Goal: Communication & Community: Answer question/provide support

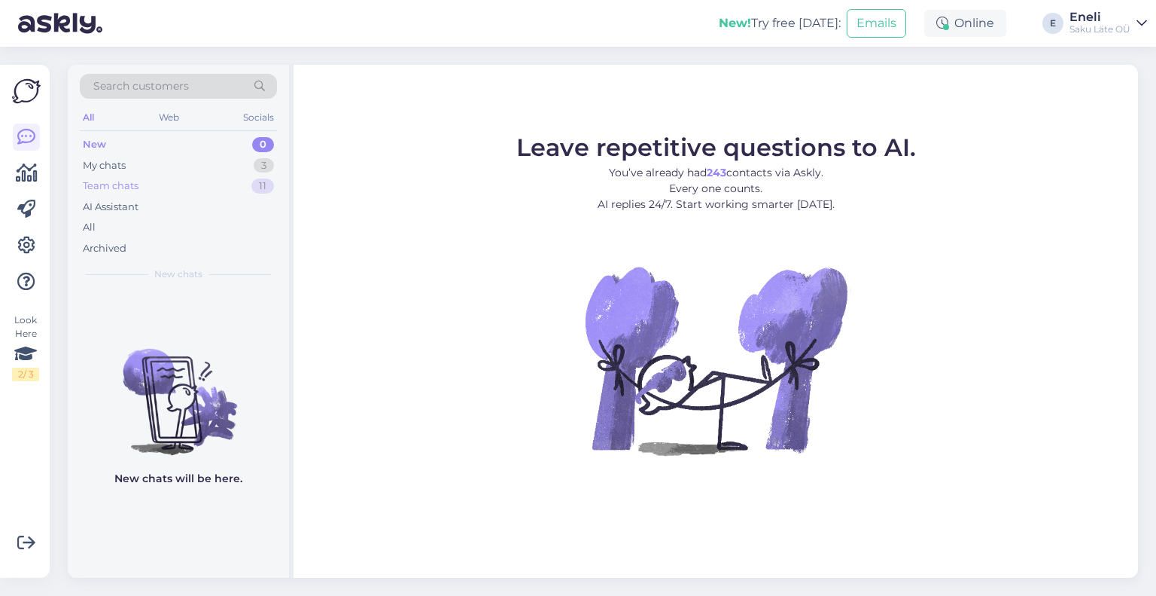
click at [134, 185] on div "Team chats" at bounding box center [111, 185] width 56 height 15
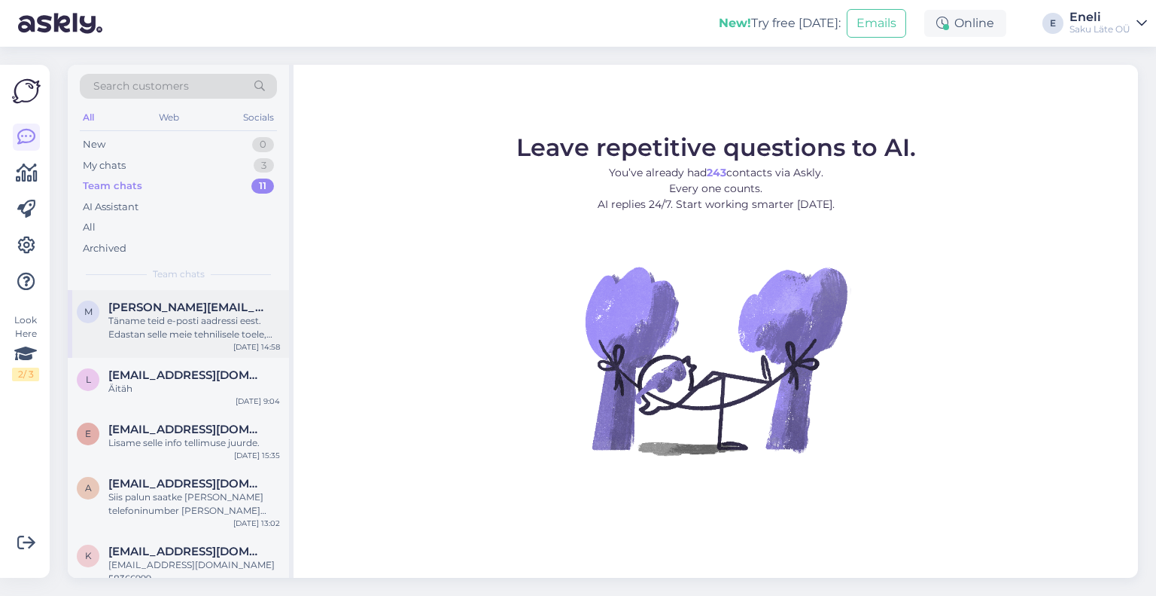
click at [151, 303] on span "[PERSON_NAME][EMAIL_ADDRESS][PERSON_NAME][DOMAIN_NAME]" at bounding box center [186, 307] width 157 height 14
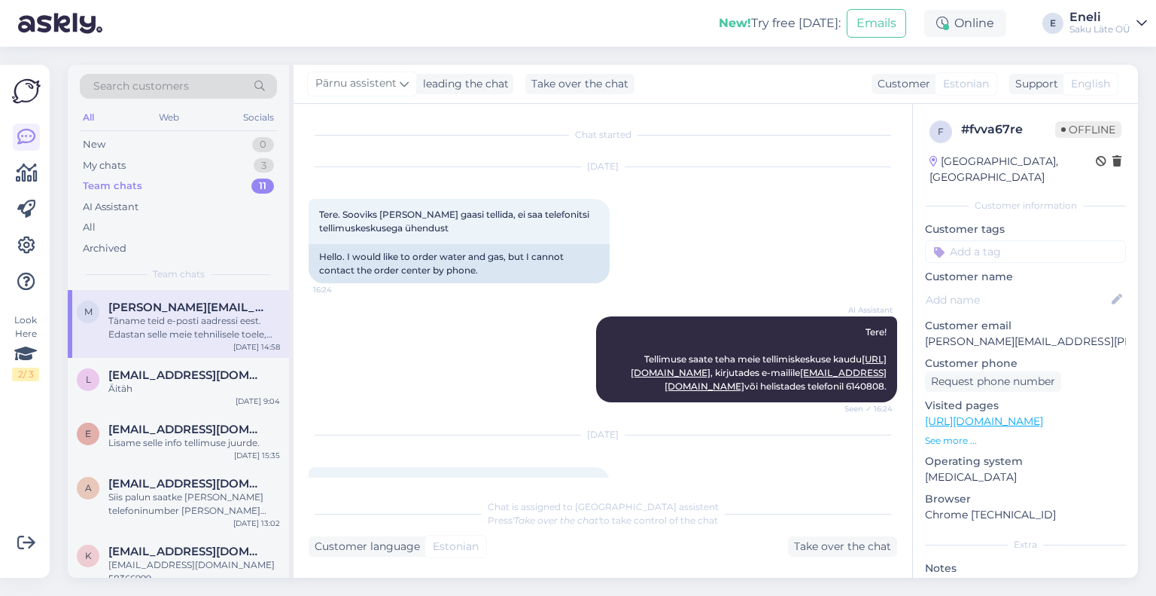
scroll to position [378, 0]
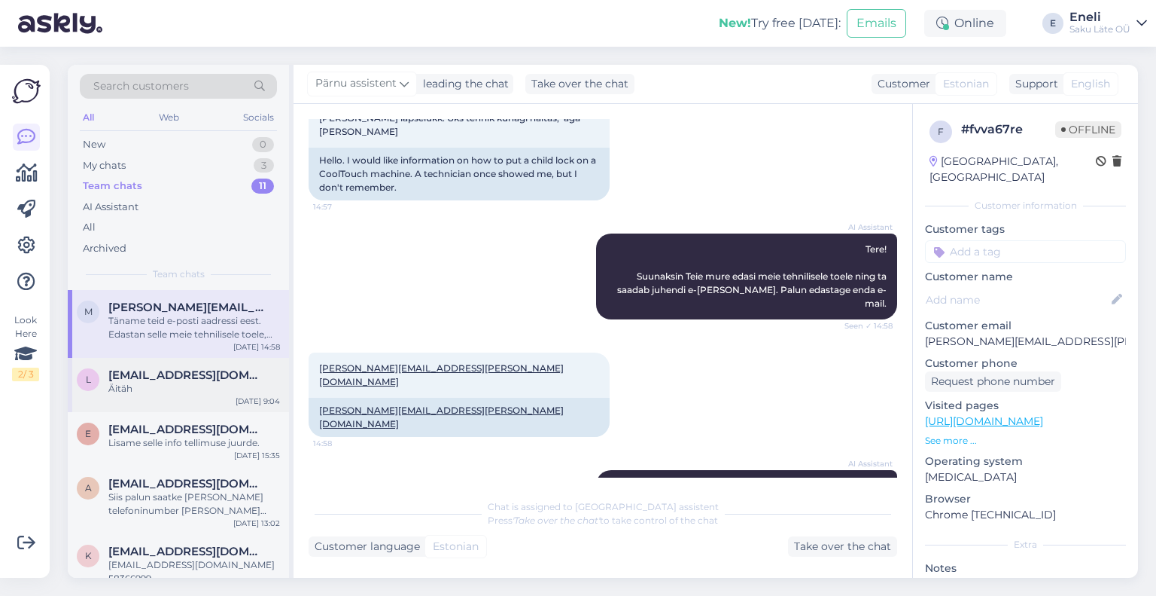
click at [133, 345] on span "[EMAIL_ADDRESS][DOMAIN_NAME]" at bounding box center [186, 375] width 157 height 14
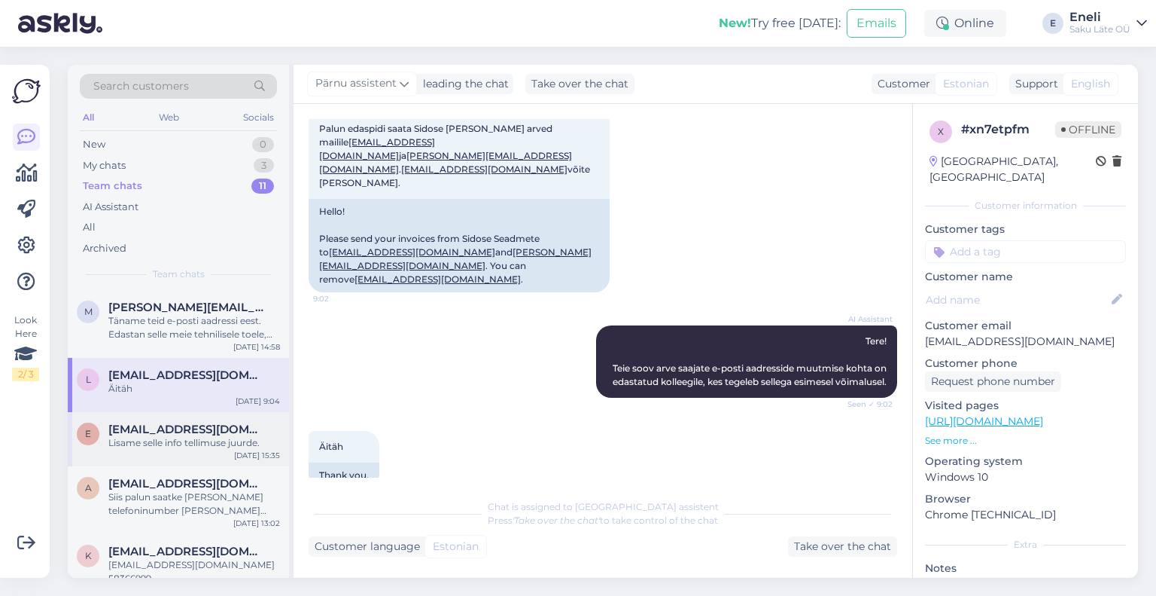
click at [147, 345] on div "Lisame selle info tellimuse juurde." at bounding box center [194, 443] width 172 height 14
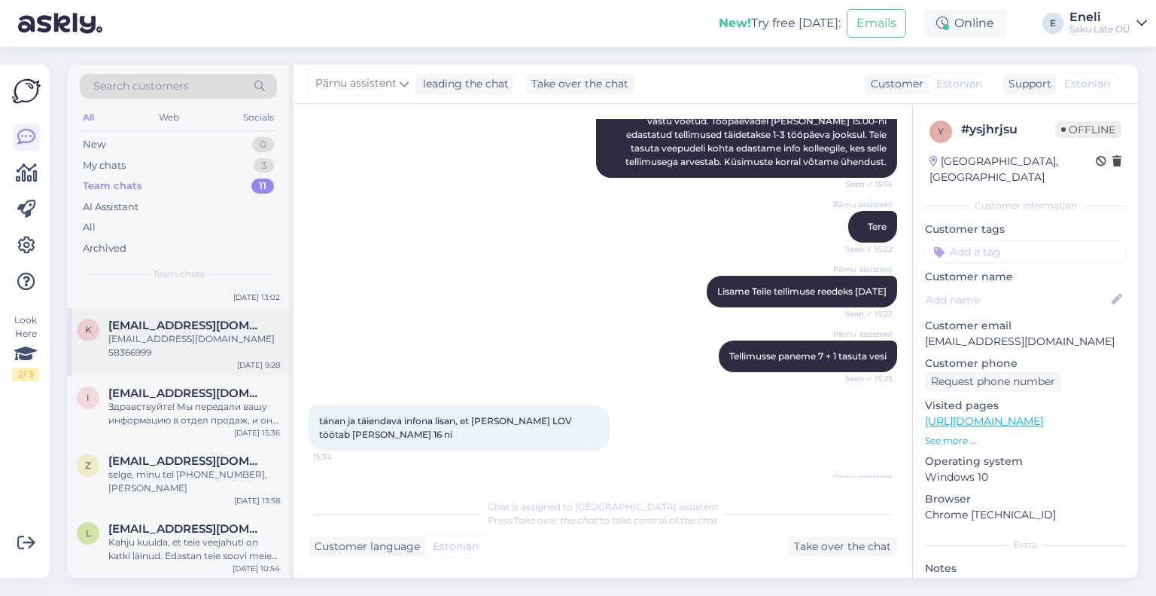
scroll to position [75, 0]
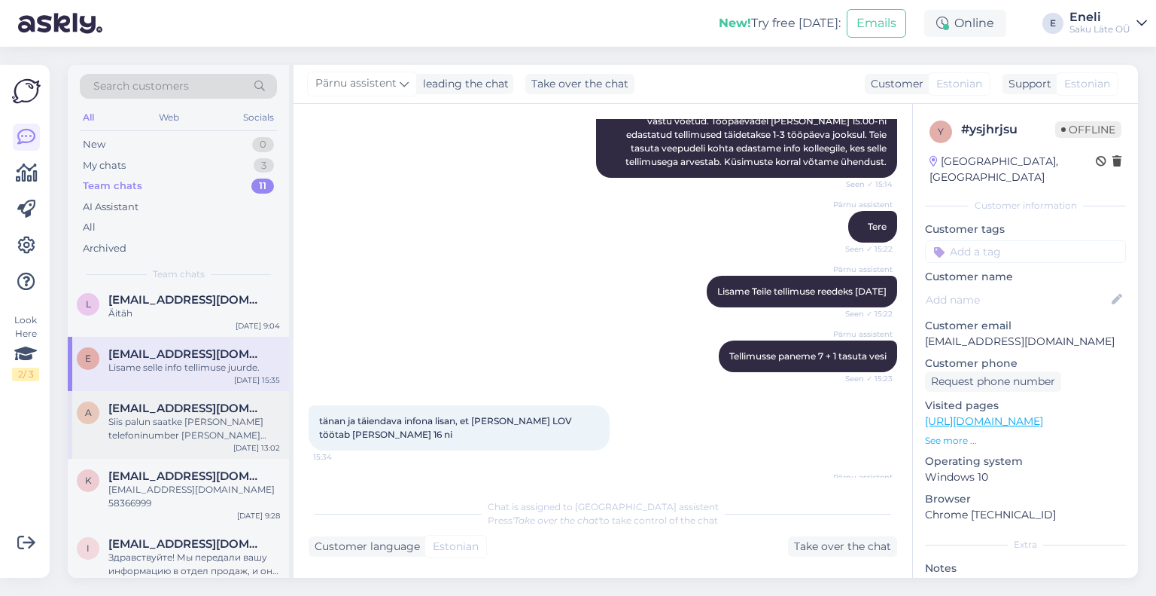
click at [168, 345] on span "[EMAIL_ADDRESS][DOMAIN_NAME]" at bounding box center [186, 408] width 157 height 14
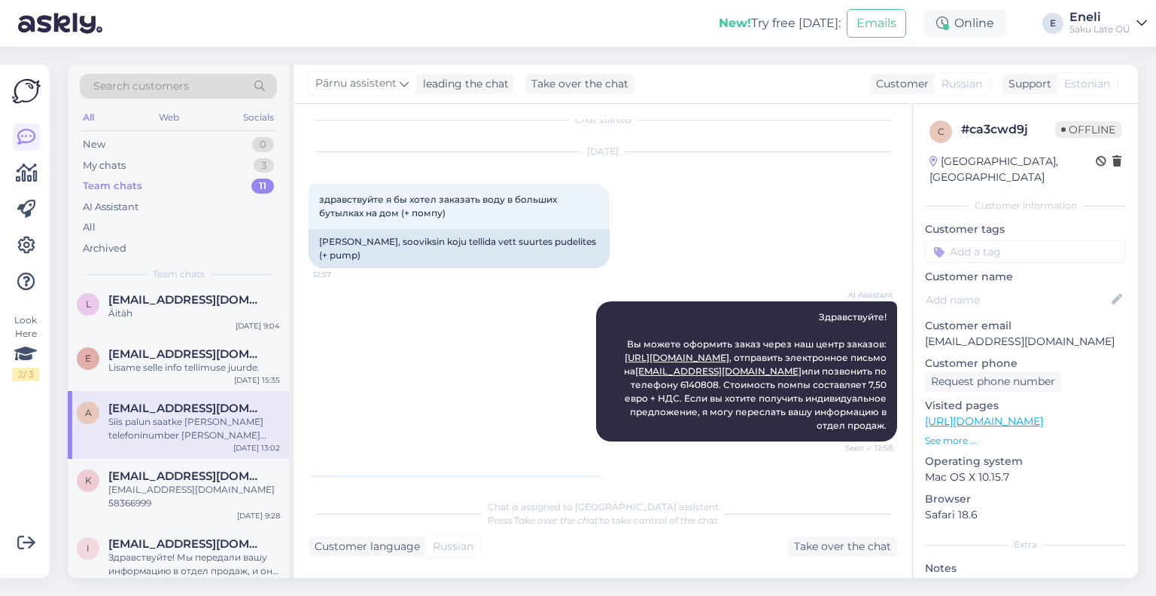
scroll to position [0, 0]
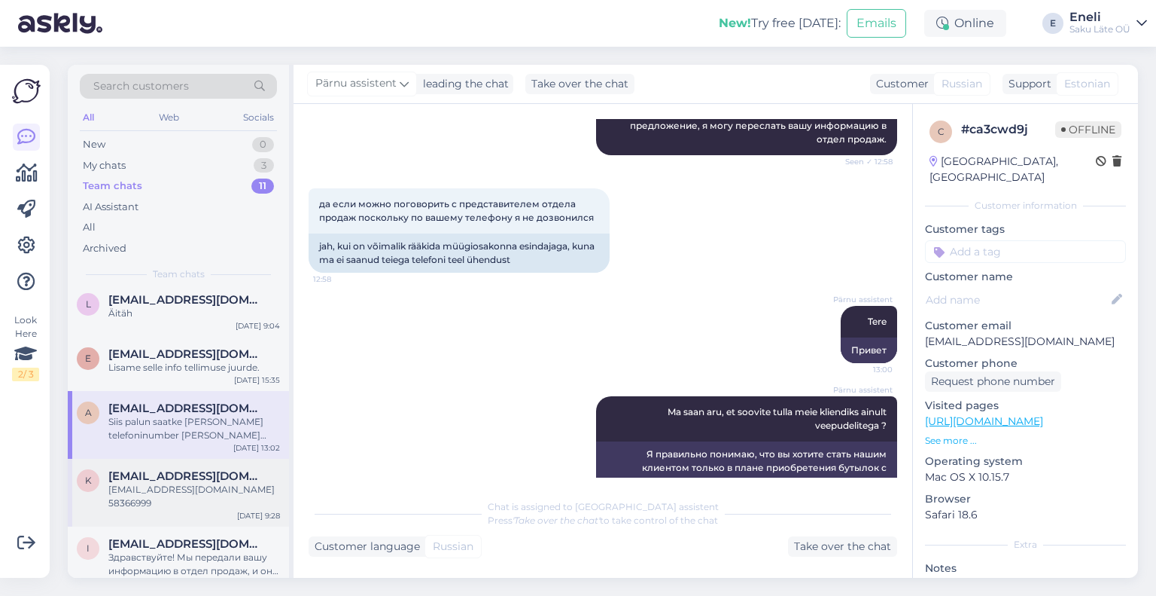
click at [184, 345] on span "[EMAIL_ADDRESS][DOMAIN_NAME]" at bounding box center [186, 476] width 157 height 14
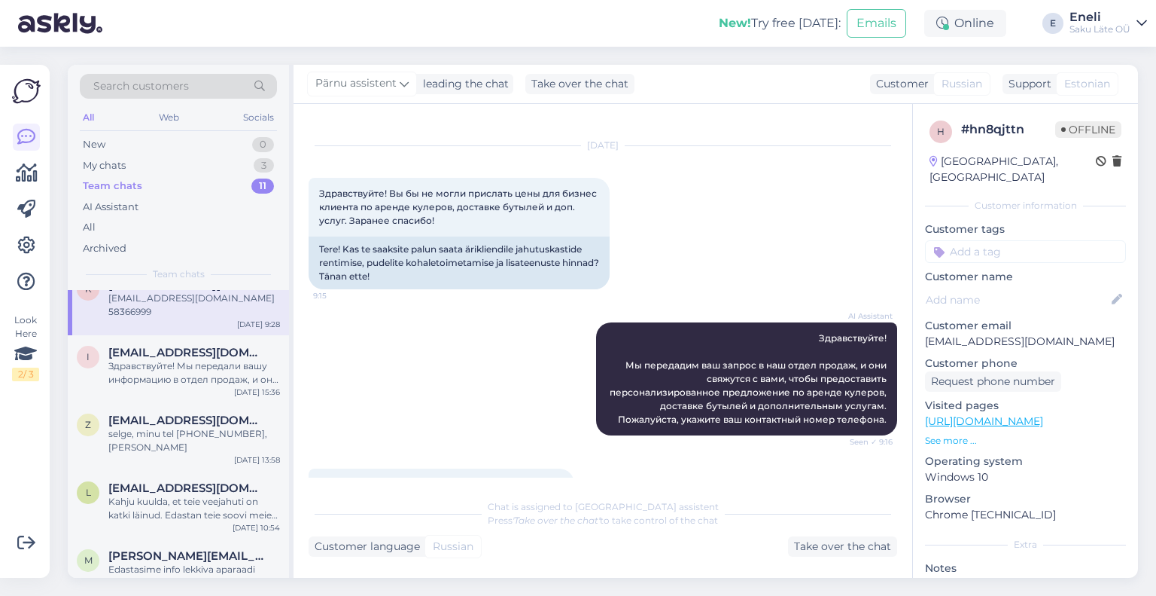
scroll to position [301, 0]
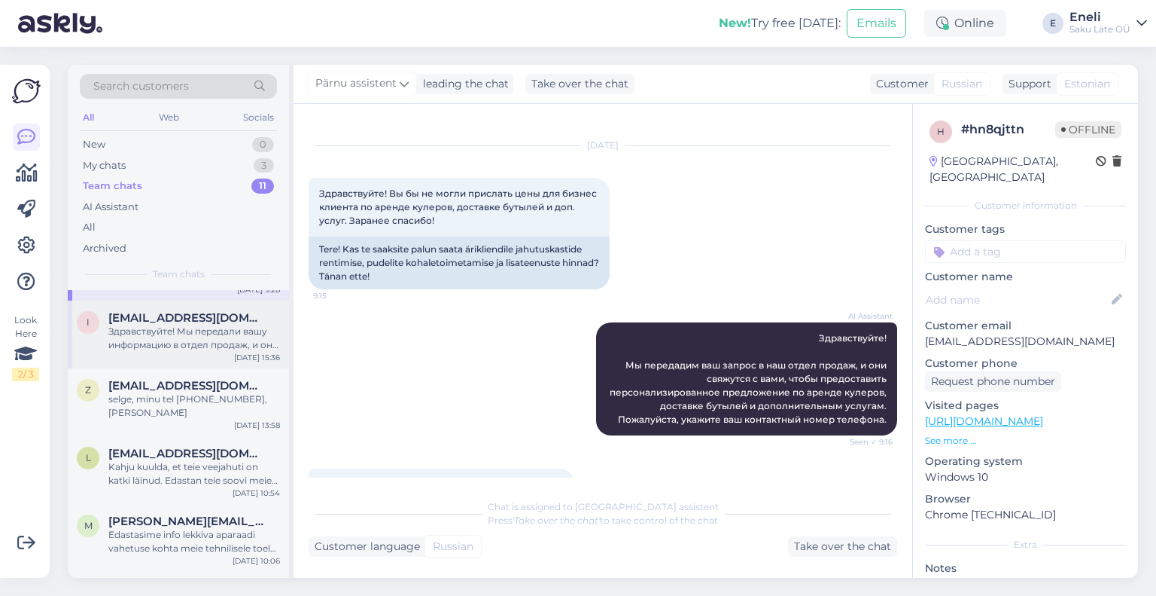
click at [181, 345] on div "i [EMAIL_ADDRESS][DOMAIN_NAME] Здравствуйте! Мы передали вашу информацию в отде…" at bounding box center [178, 334] width 221 height 68
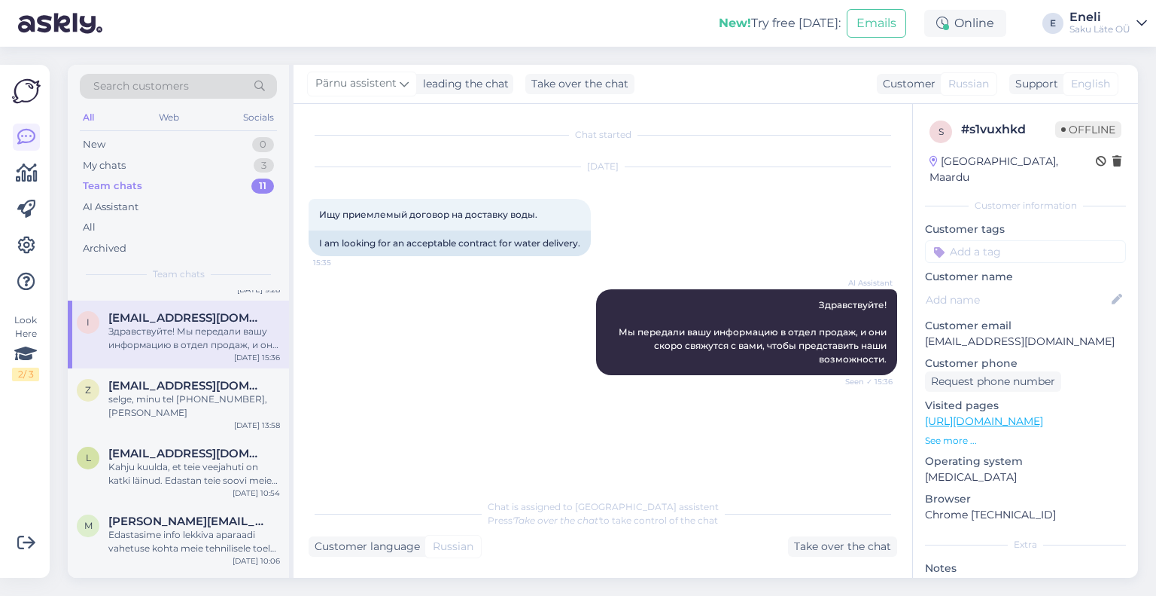
scroll to position [0, 0]
drag, startPoint x: 219, startPoint y: 328, endPoint x: 184, endPoint y: 337, distance: 36.3
click at [184, 337] on div "Здравствуйте! Мы передали вашу информацию в отдел продаж, и они скоро свяжутся …" at bounding box center [194, 338] width 172 height 27
click at [403, 84] on icon at bounding box center [404, 83] width 9 height 17
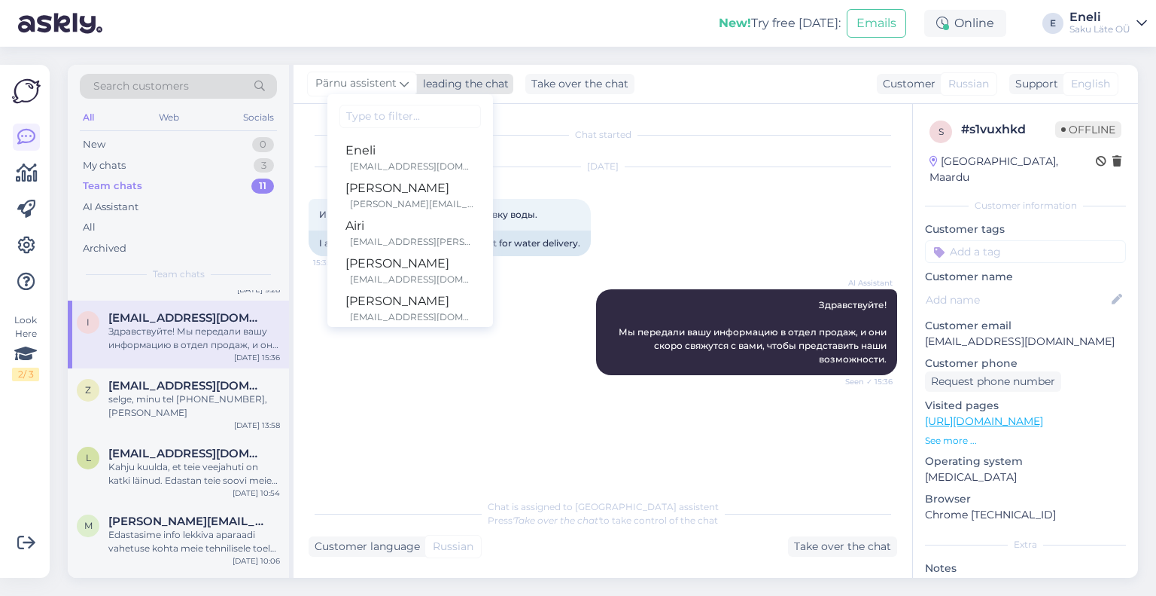
click at [403, 84] on icon at bounding box center [404, 83] width 9 height 17
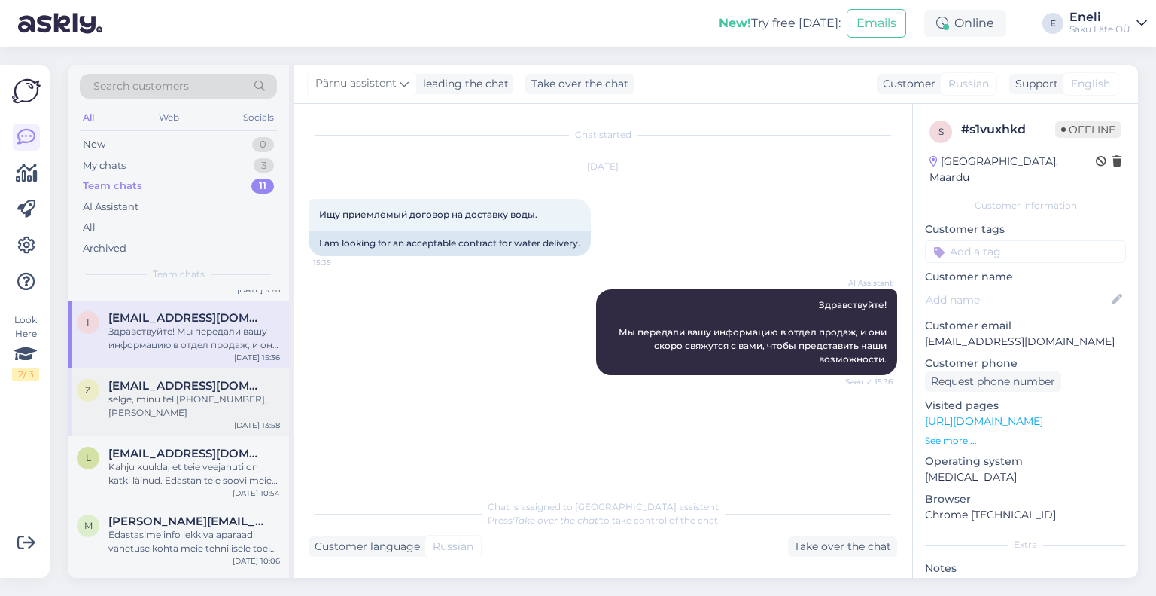
click at [169, 345] on div "selge, minu tel [PHONE_NUMBER], [PERSON_NAME]" at bounding box center [194, 405] width 172 height 27
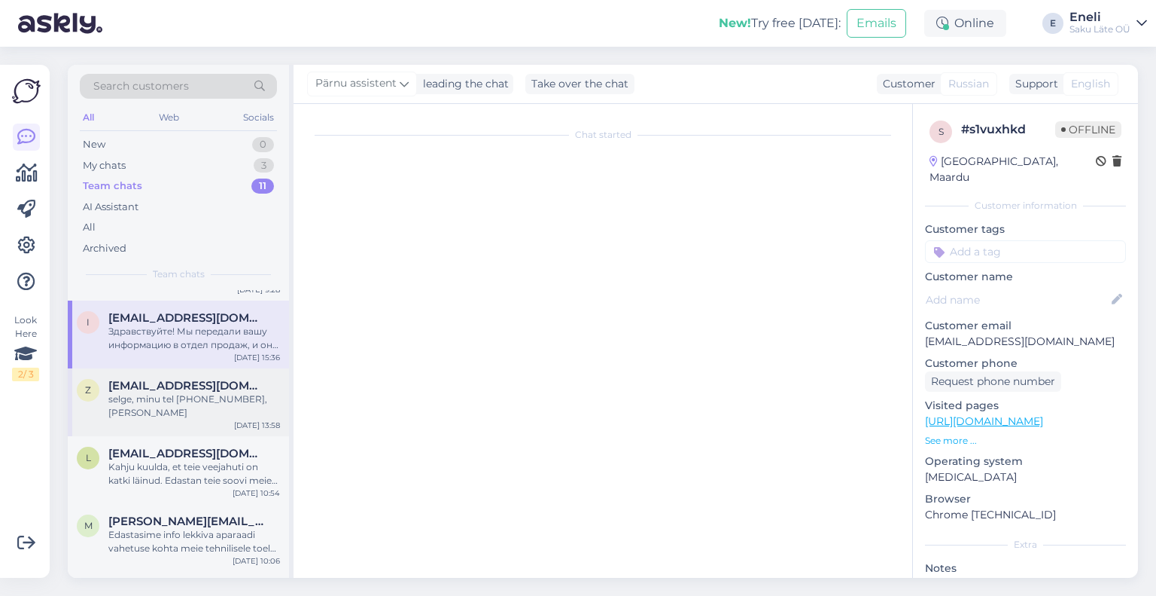
scroll to position [18, 0]
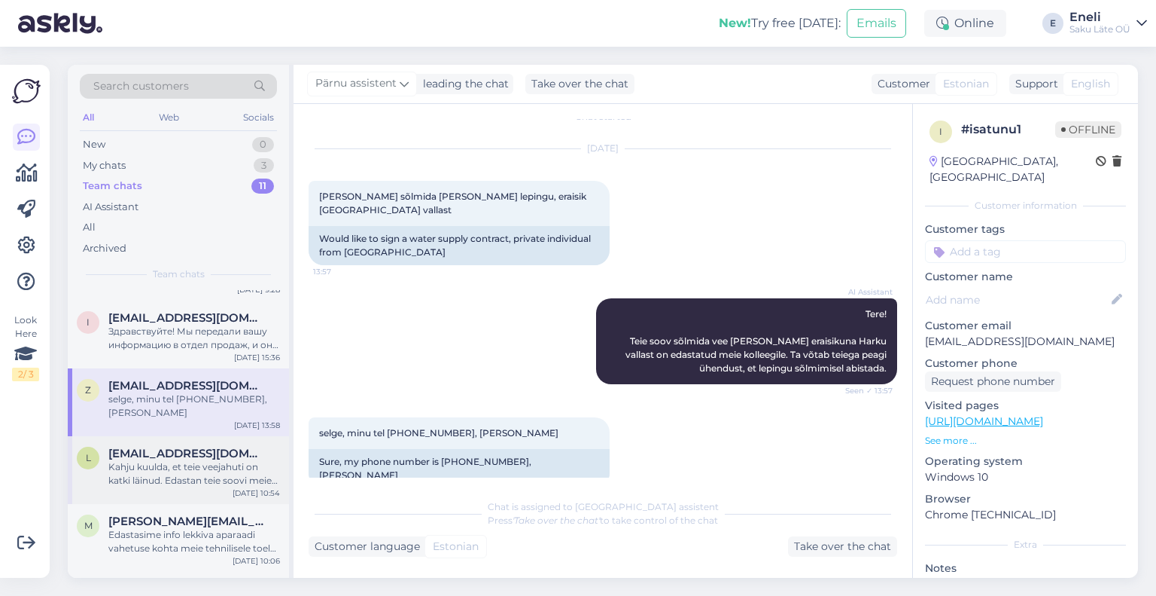
click at [163, 345] on div "Kahju kuulda, et teie veejahuti on katki läinud. Edastan teie soovi meie tehnil…" at bounding box center [194, 473] width 172 height 27
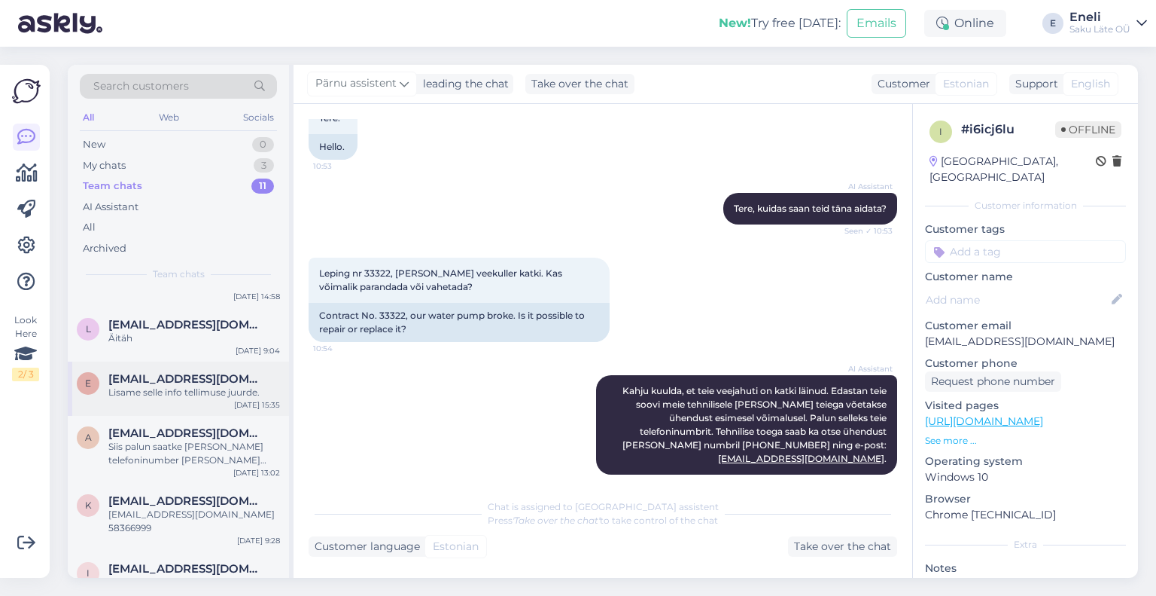
scroll to position [0, 0]
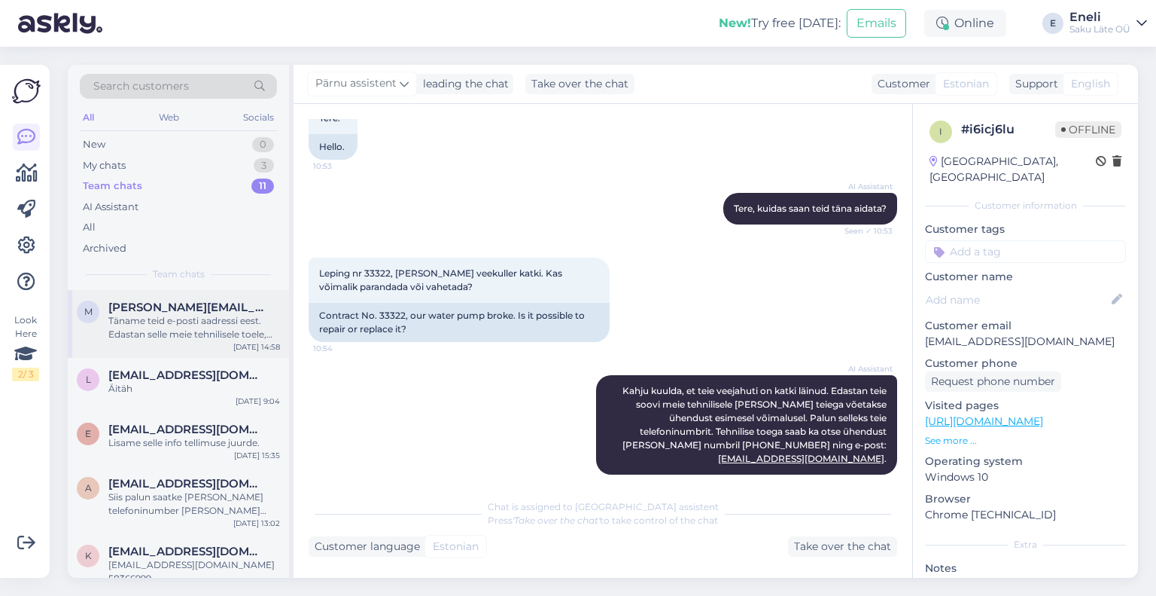
click at [198, 331] on div "Täname teid e-posti aadressi eest. Edastan selle meie tehnilisele toele, kes sa…" at bounding box center [194, 327] width 172 height 27
